Goal: Use online tool/utility: Utilize a website feature to perform a specific function

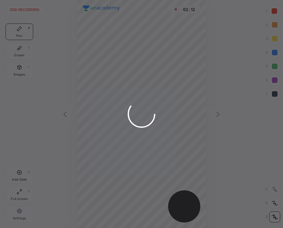
scroll to position [228, 172]
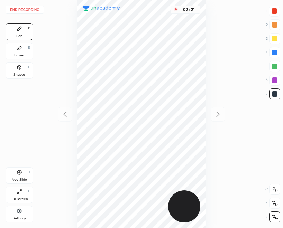
click at [27, 10] on button "End recording" at bounding box center [25, 10] width 38 height 8
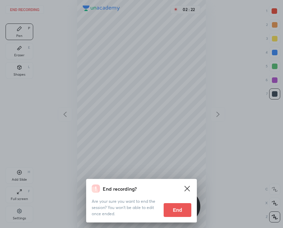
click at [172, 209] on button "End" at bounding box center [178, 211] width 28 height 14
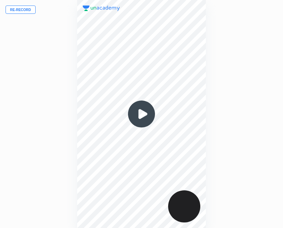
click at [22, 9] on button "Re-record" at bounding box center [21, 10] width 30 height 8
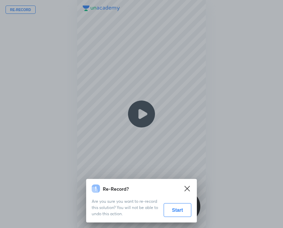
click at [176, 213] on button "Start" at bounding box center [178, 211] width 28 height 14
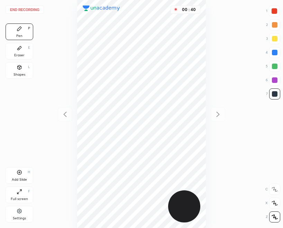
click at [24, 57] on div "Eraser" at bounding box center [19, 55] width 10 height 3
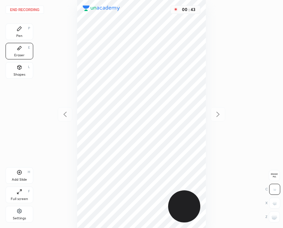
click at [22, 34] on div "Pen" at bounding box center [19, 35] width 6 height 3
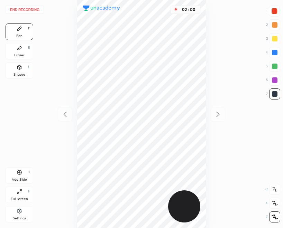
click at [28, 10] on button "End recording" at bounding box center [25, 10] width 38 height 8
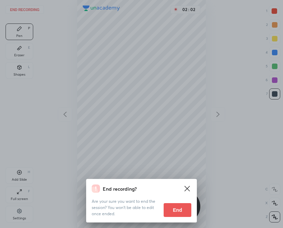
click at [177, 210] on button "End" at bounding box center [178, 211] width 28 height 14
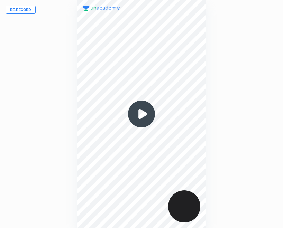
click at [139, 113] on img at bounding box center [141, 114] width 33 height 33
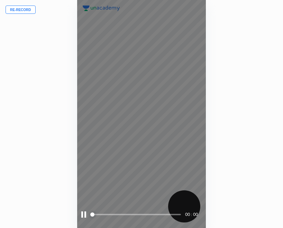
click at [83, 216] on div at bounding box center [83, 215] width 5 height 6
